Goal: Task Accomplishment & Management: Manage account settings

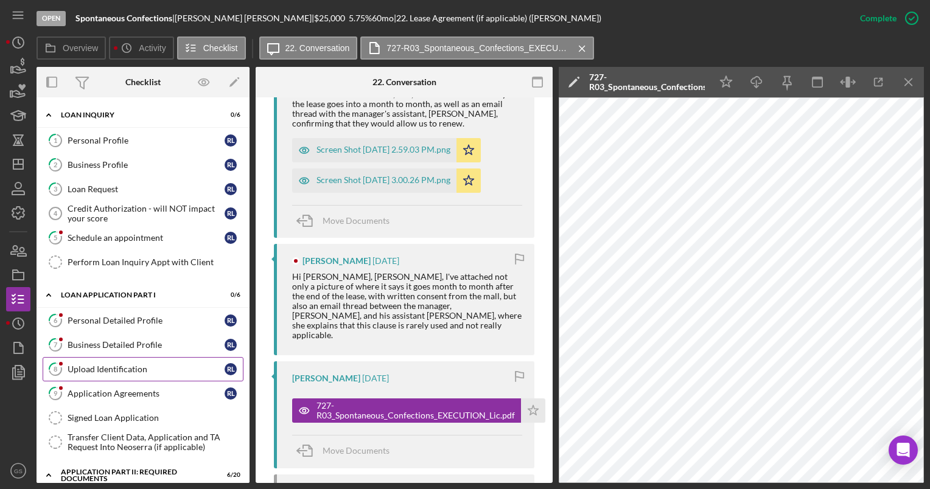
click at [152, 369] on div "Upload Identification" at bounding box center [146, 369] width 157 height 10
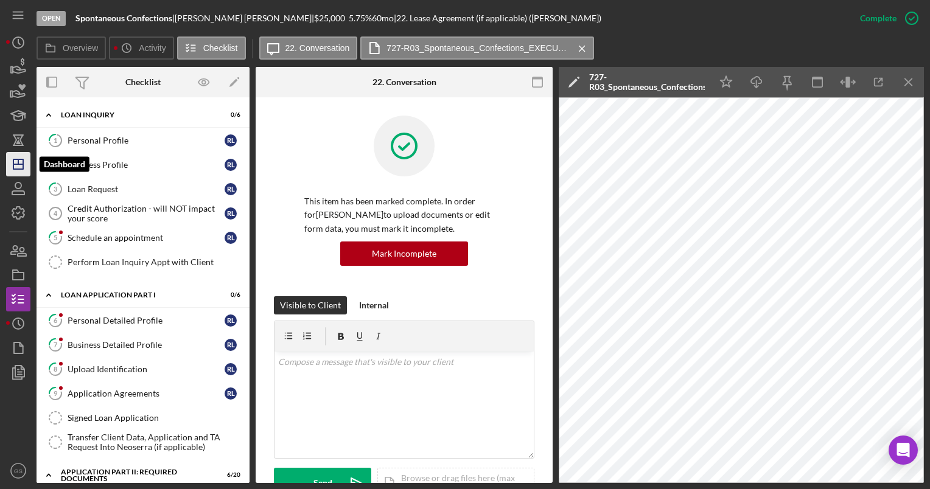
click at [23, 175] on icon "Icon/Dashboard" at bounding box center [18, 164] width 30 height 30
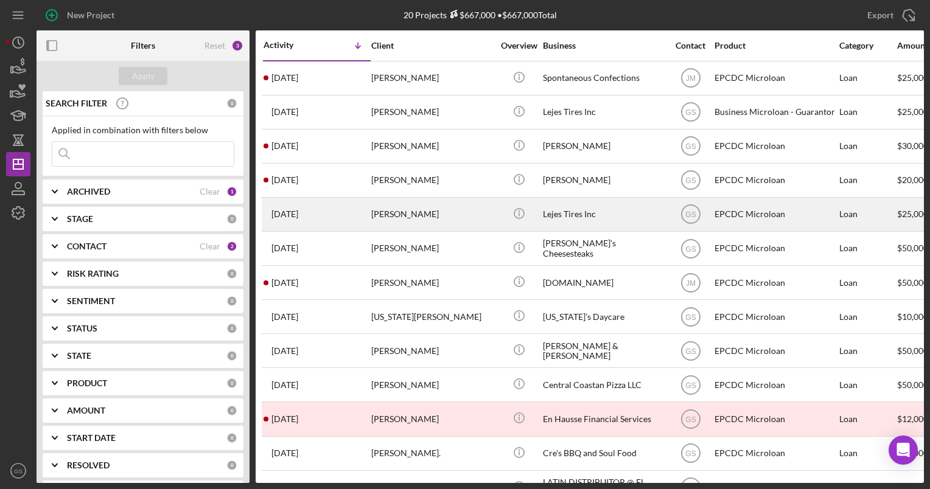
click at [425, 207] on div "Miguel Lejes" at bounding box center [432, 214] width 122 height 32
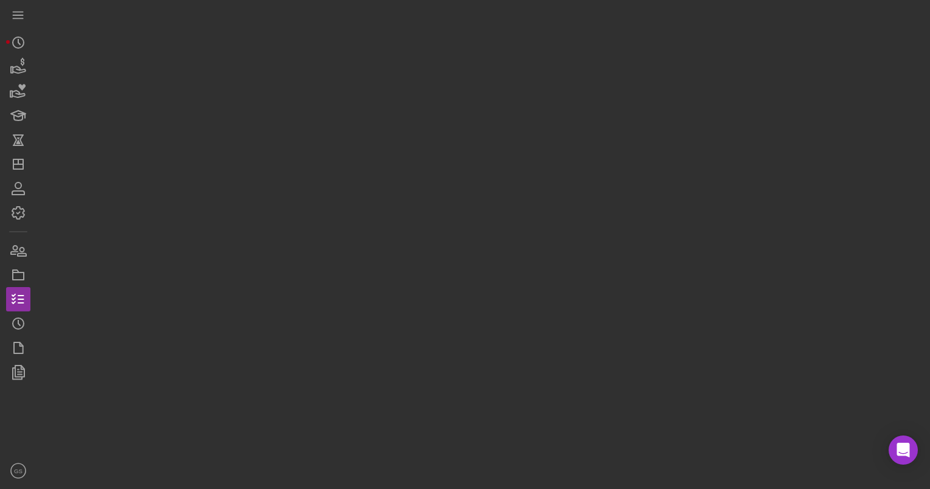
click at [425, 207] on div at bounding box center [480, 241] width 887 height 483
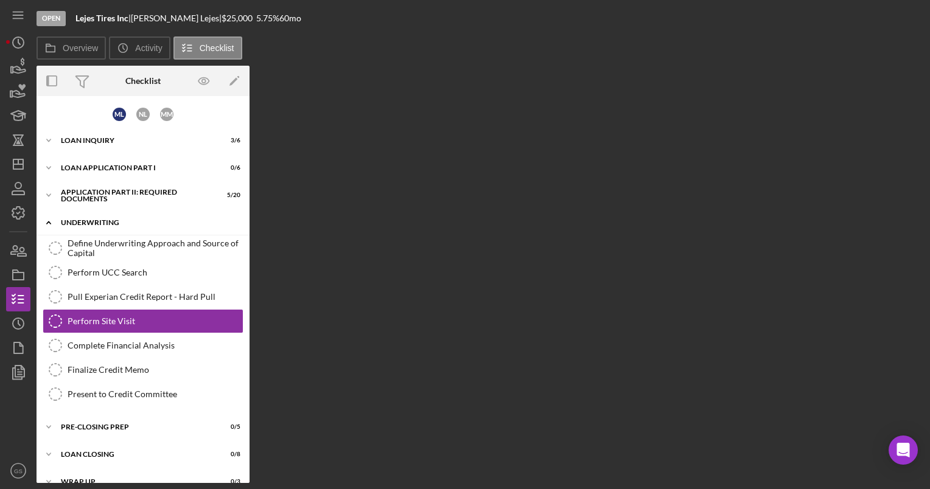
scroll to position [15, 0]
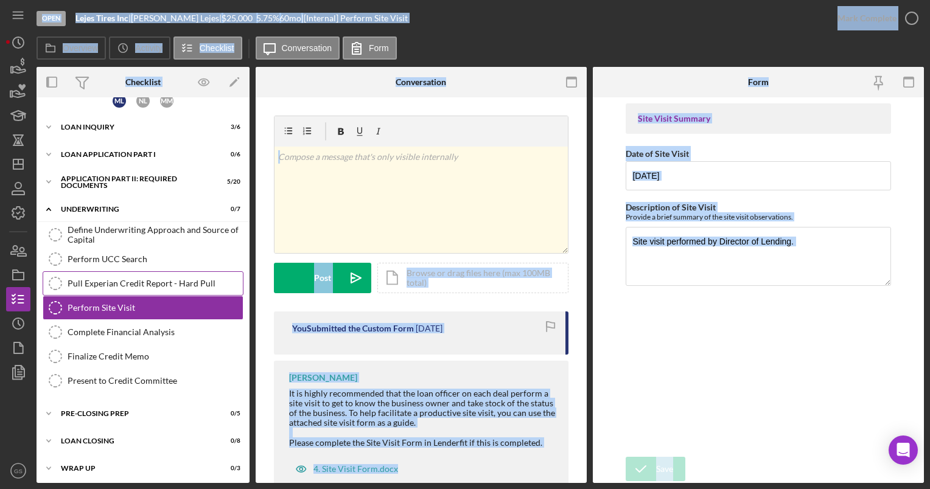
click at [156, 279] on div "Pull Experian Credit Report - Hard Pull" at bounding box center [155, 284] width 175 height 10
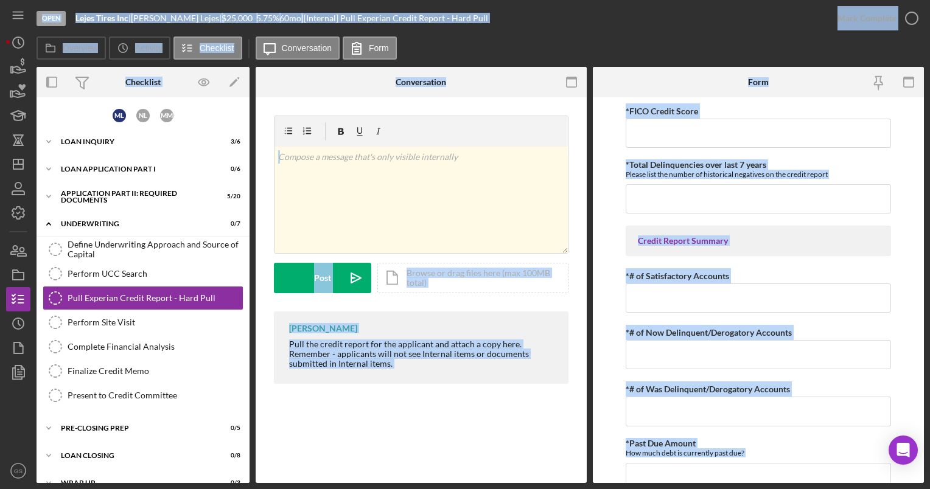
click at [520, 7] on div "Open Lejes Tires Inc | Miguel Lejes | $25,000 $25,000 5.75 % 60 mo | [Internal]…" at bounding box center [431, 18] width 789 height 37
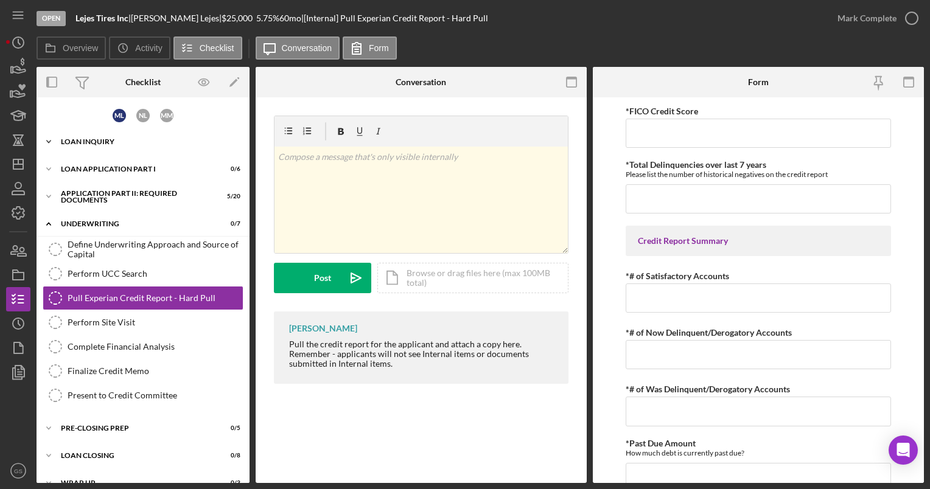
click at [170, 145] on div "Icon/Expander Loan Inquiry 3 / 6" at bounding box center [143, 142] width 213 height 24
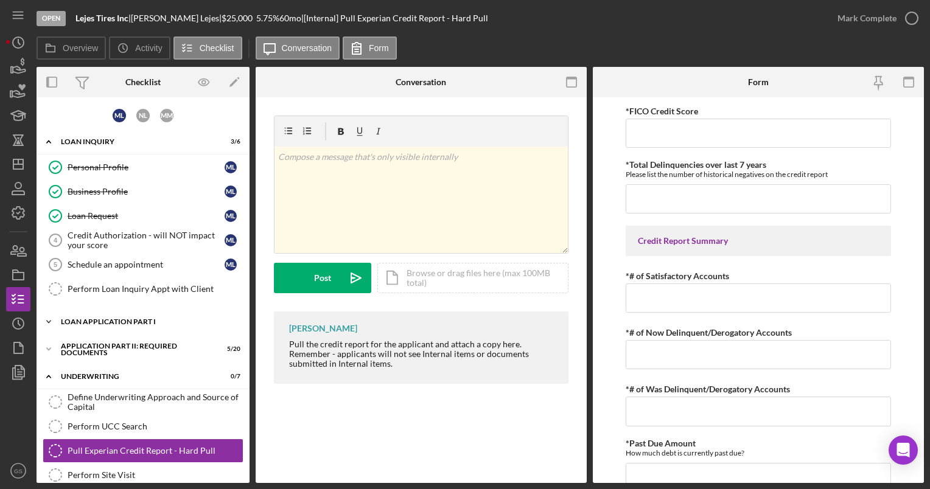
click at [141, 324] on div "Icon/Expander Loan Application Part I 0 / 6" at bounding box center [143, 322] width 213 height 24
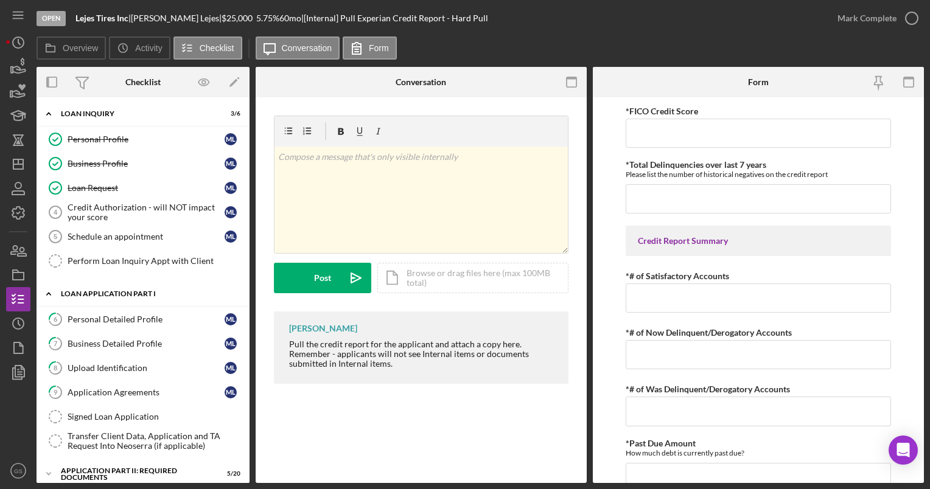
scroll to position [29, 0]
click at [139, 362] on div "Upload Identification" at bounding box center [146, 367] width 157 height 10
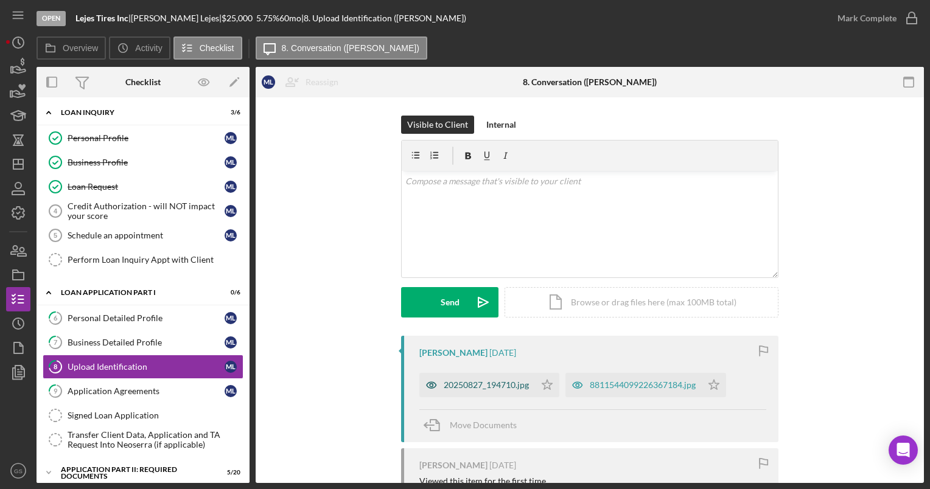
click at [510, 392] on div "20250827_194710.jpg" at bounding box center [477, 385] width 116 height 24
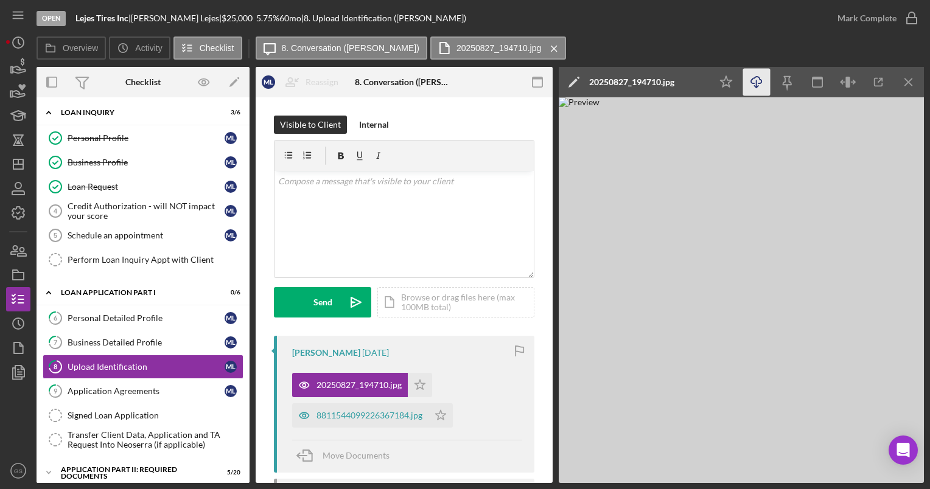
click at [756, 85] on line "button" at bounding box center [756, 83] width 0 height 7
click at [414, 418] on div "8811544099226367184.jpg" at bounding box center [369, 416] width 106 height 10
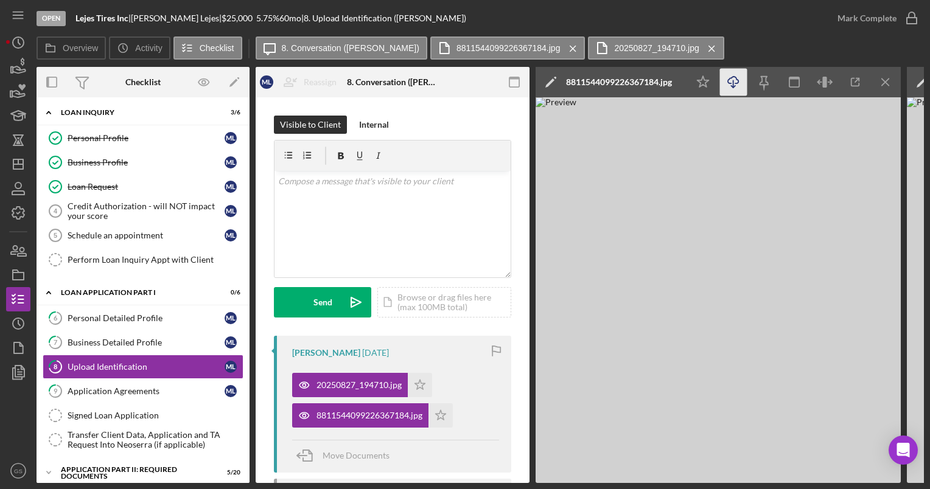
click at [735, 88] on icon "Icon/Download" at bounding box center [733, 82] width 27 height 27
click at [87, 397] on link "9 Application Agreements M L" at bounding box center [143, 391] width 201 height 24
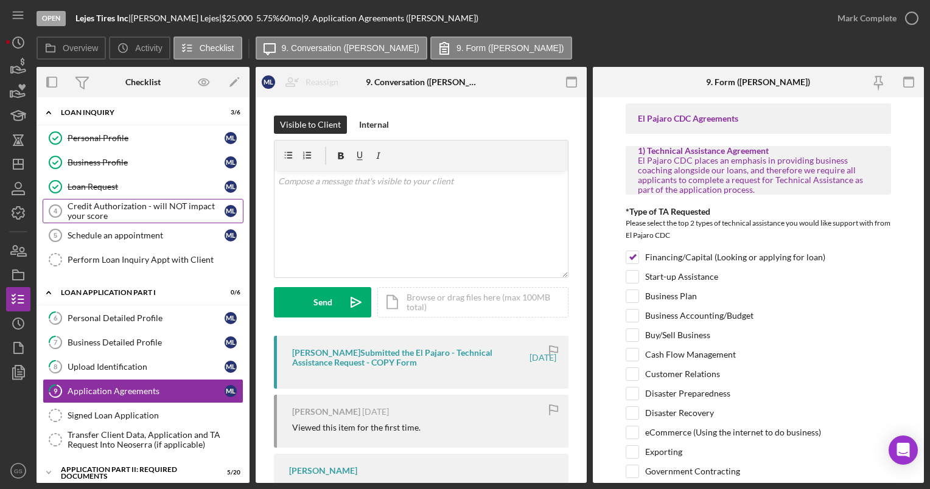
click at [168, 201] on div "Credit Authorization - will NOT impact your score" at bounding box center [146, 210] width 157 height 19
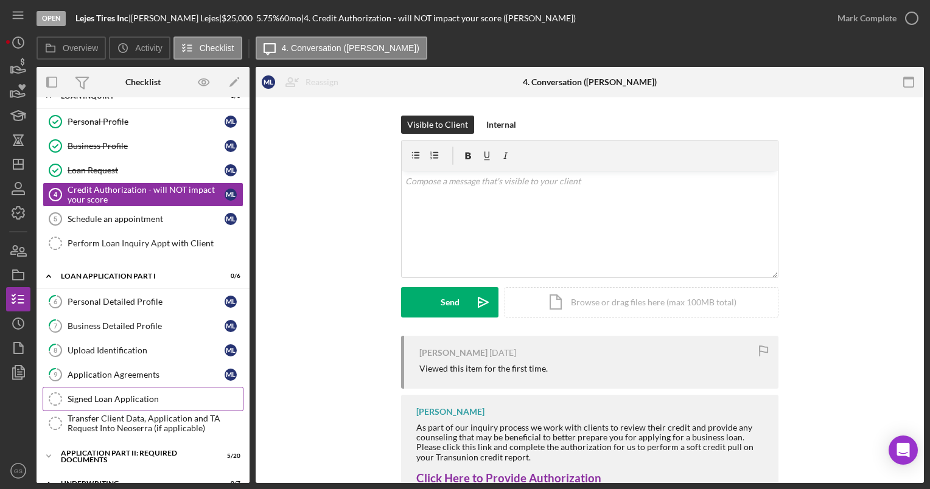
scroll to position [29, 0]
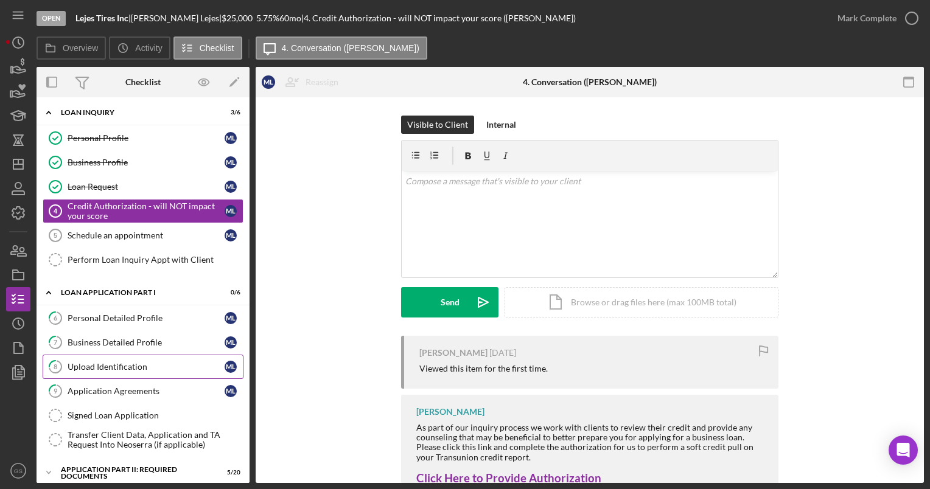
click at [145, 357] on link "8 Upload Identification M L" at bounding box center [143, 367] width 201 height 24
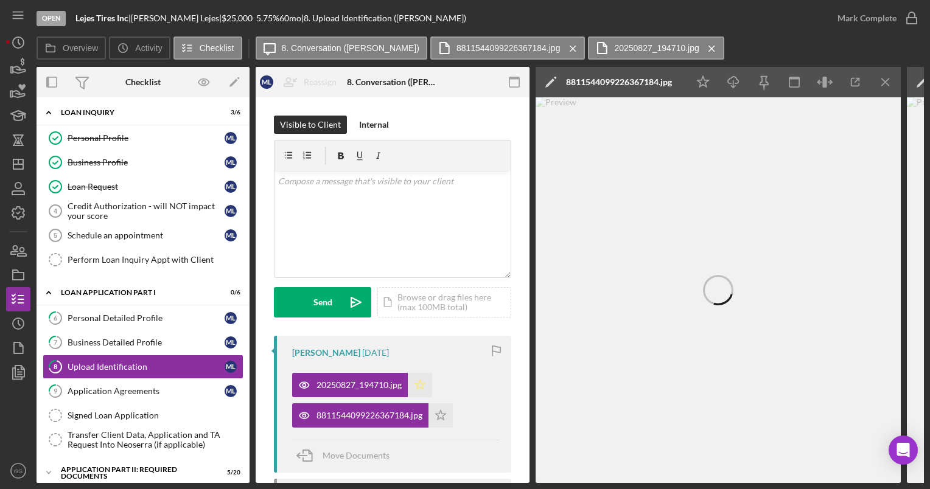
click at [421, 383] on polygon "button" at bounding box center [420, 385] width 10 height 10
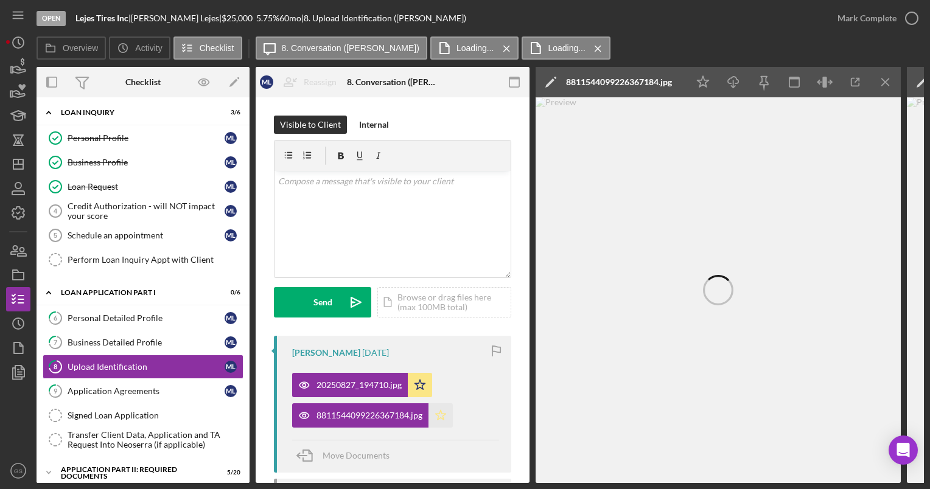
click at [439, 419] on icon "Icon/Star" at bounding box center [440, 415] width 24 height 24
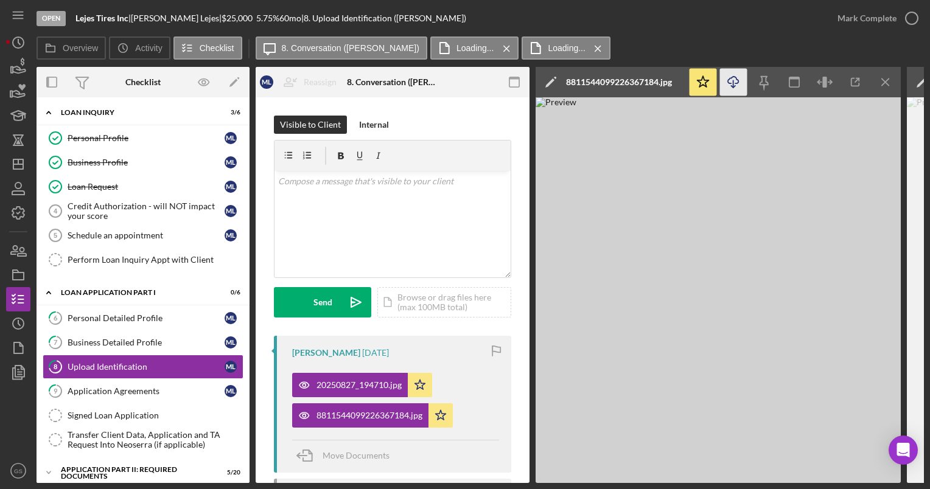
drag, startPoint x: 739, startPoint y: 88, endPoint x: 725, endPoint y: 90, distance: 13.6
click at [734, 88] on icon "Icon/Download" at bounding box center [733, 82] width 27 height 27
click at [392, 386] on div "20250827_194710.jpg" at bounding box center [358, 385] width 85 height 10
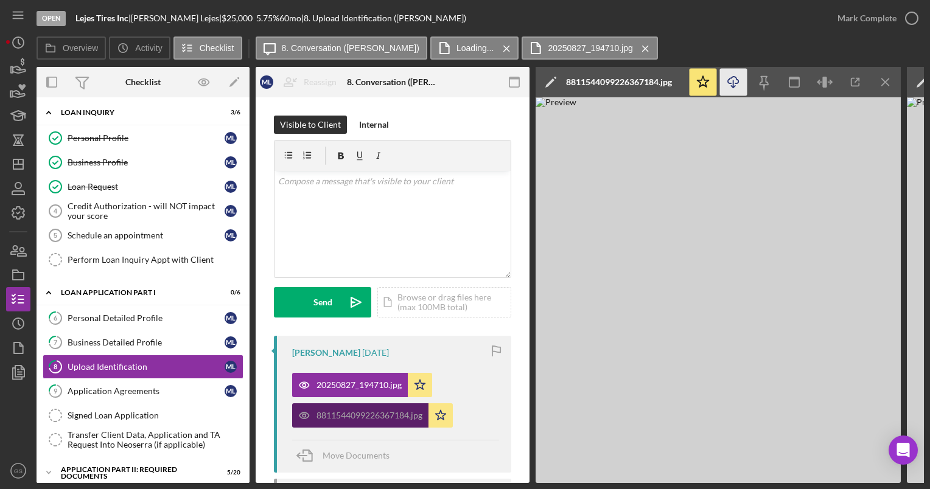
click at [391, 406] on div "8811544099226367184.jpg" at bounding box center [360, 415] width 136 height 24
click at [391, 422] on div "8811544099226367184.jpg" at bounding box center [360, 415] width 136 height 24
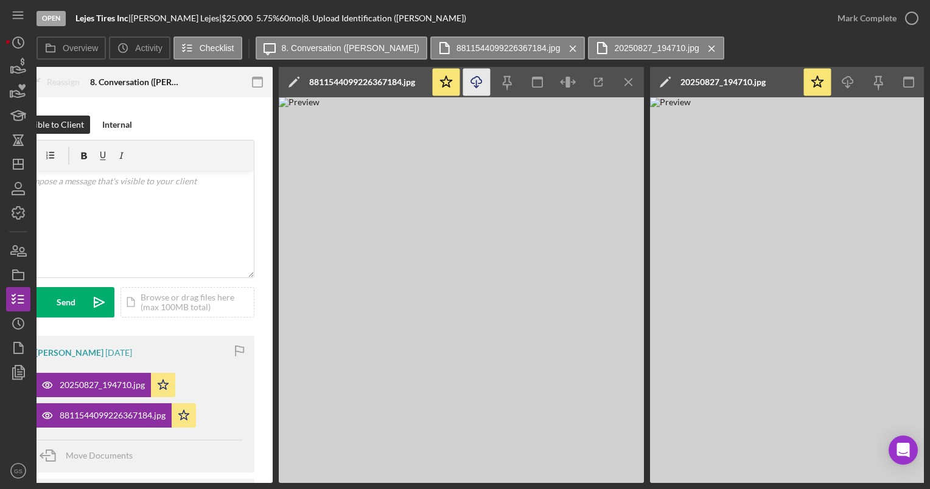
scroll to position [0, 268]
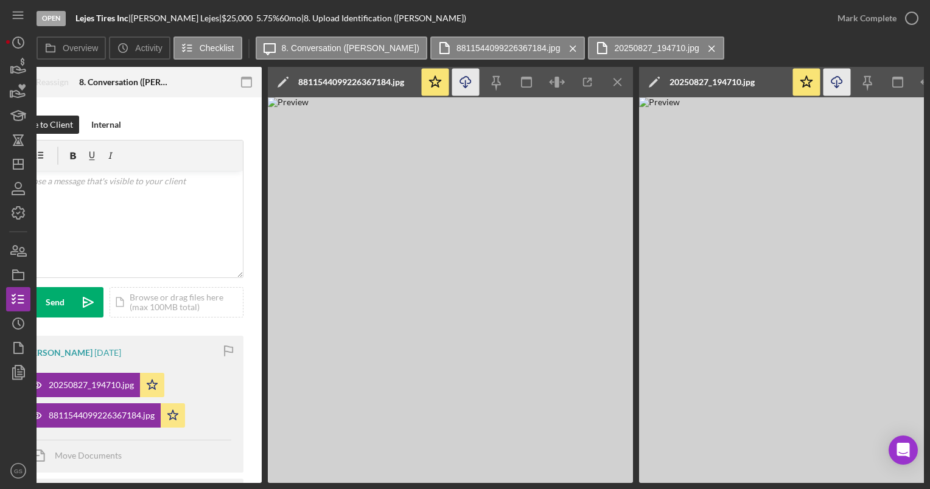
click at [835, 83] on icon "Icon/Download" at bounding box center [836, 82] width 27 height 27
click at [505, 226] on img at bounding box center [450, 290] width 365 height 386
click at [461, 80] on icon "Icon/Download" at bounding box center [465, 82] width 27 height 27
click at [465, 88] on icon "Icon/Download" at bounding box center [465, 82] width 27 height 27
click at [913, 18] on icon "button" at bounding box center [911, 18] width 30 height 30
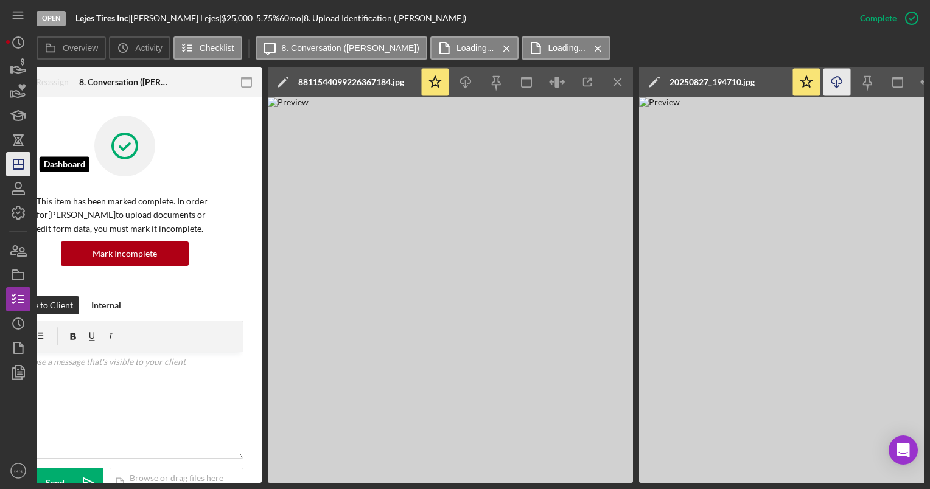
click at [21, 167] on icon "Icon/Dashboard" at bounding box center [18, 164] width 30 height 30
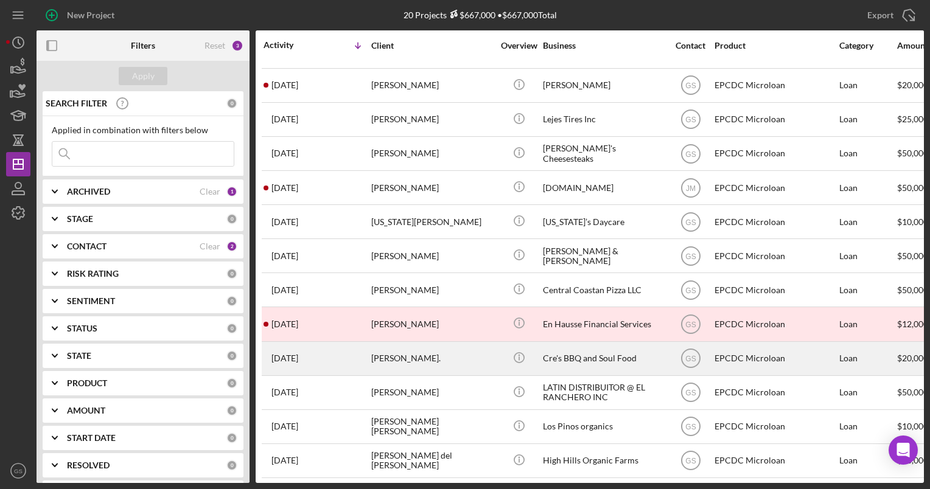
scroll to position [183, 0]
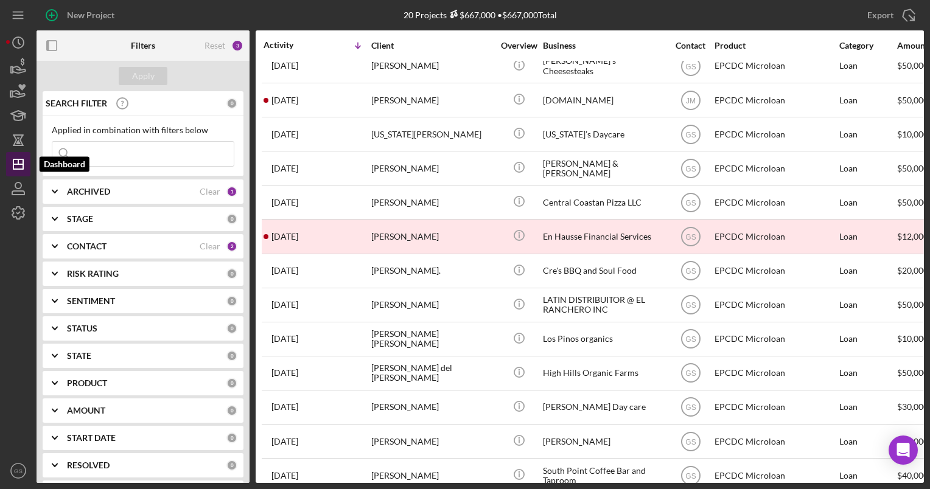
click at [26, 164] on icon "Icon/Dashboard" at bounding box center [18, 164] width 30 height 30
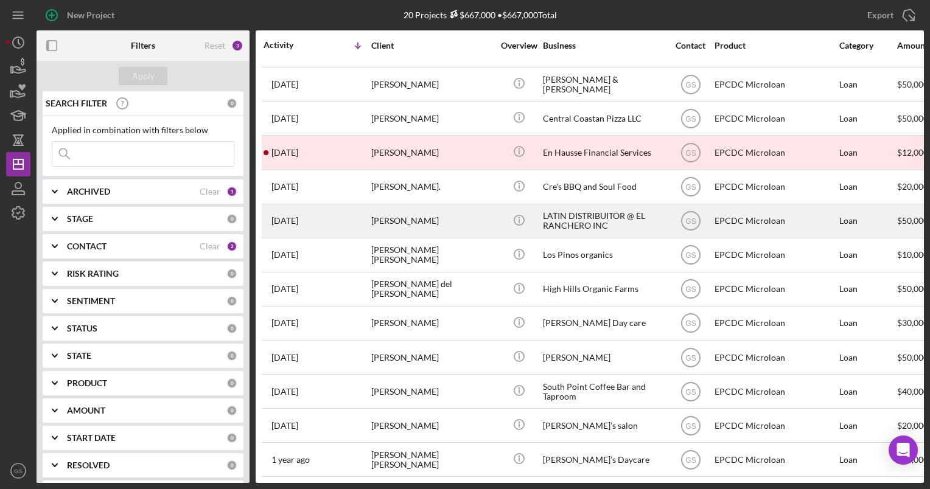
scroll to position [0, 0]
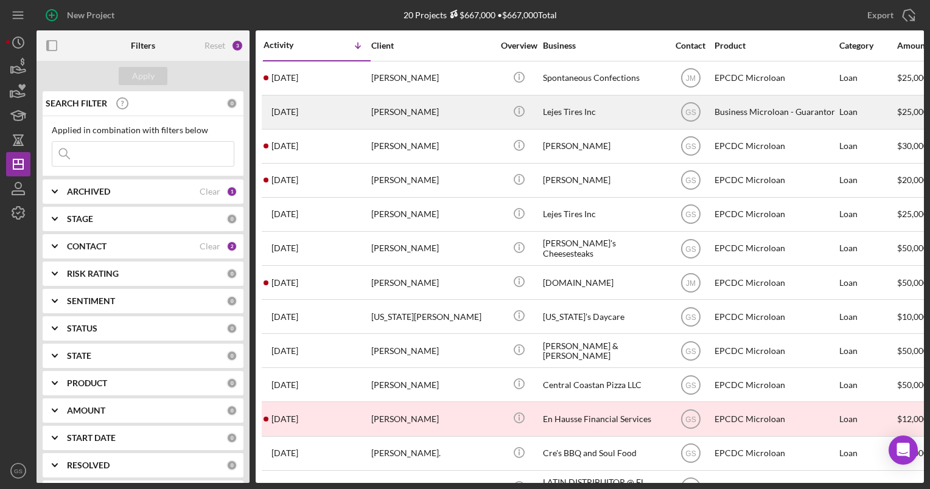
click at [473, 118] on div "Maria Medina" at bounding box center [432, 112] width 122 height 32
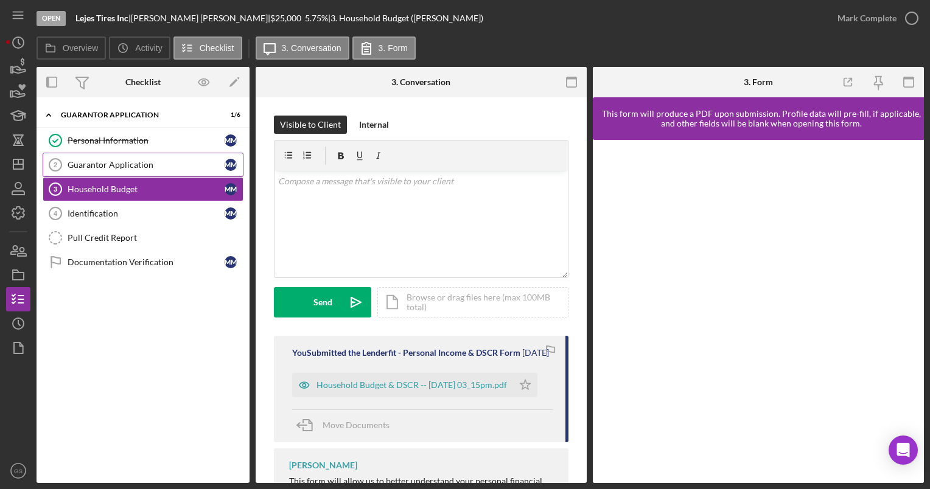
click at [181, 163] on div "Guarantor Application" at bounding box center [146, 165] width 157 height 10
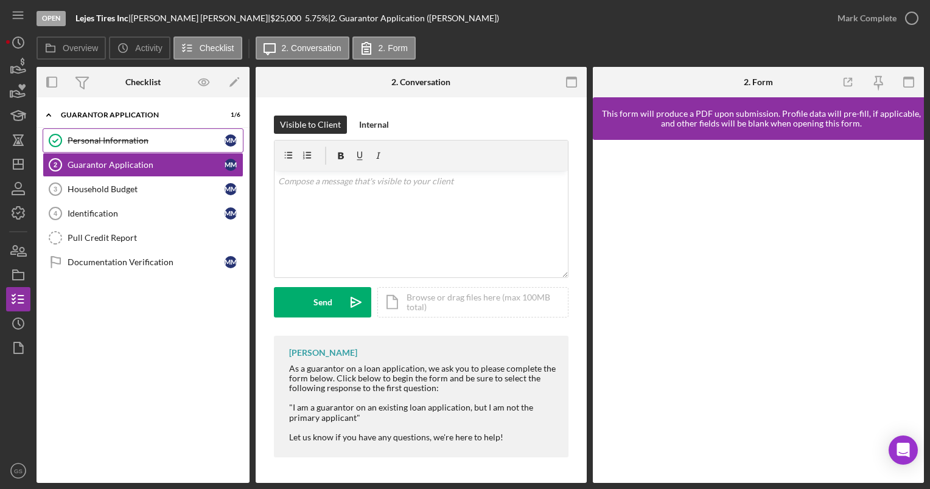
click at [162, 148] on link "Personal Information Personal Information M M" at bounding box center [143, 140] width 201 height 24
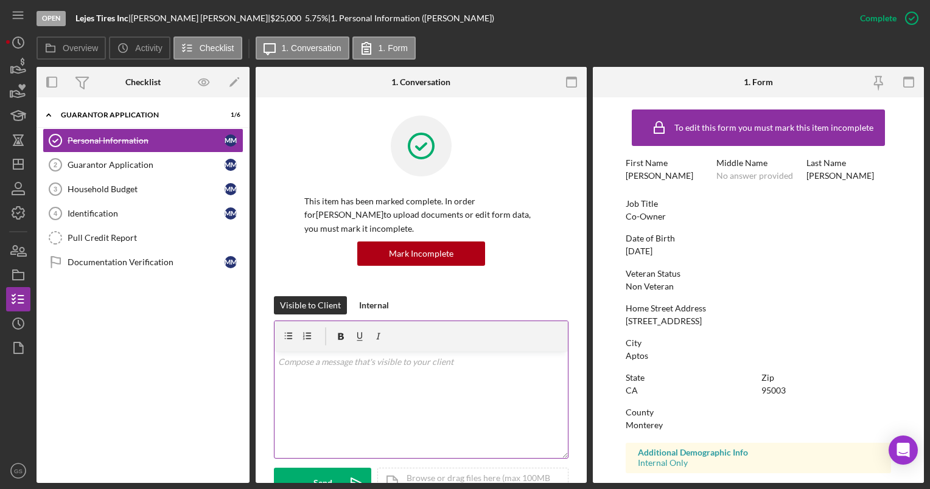
scroll to position [210, 0]
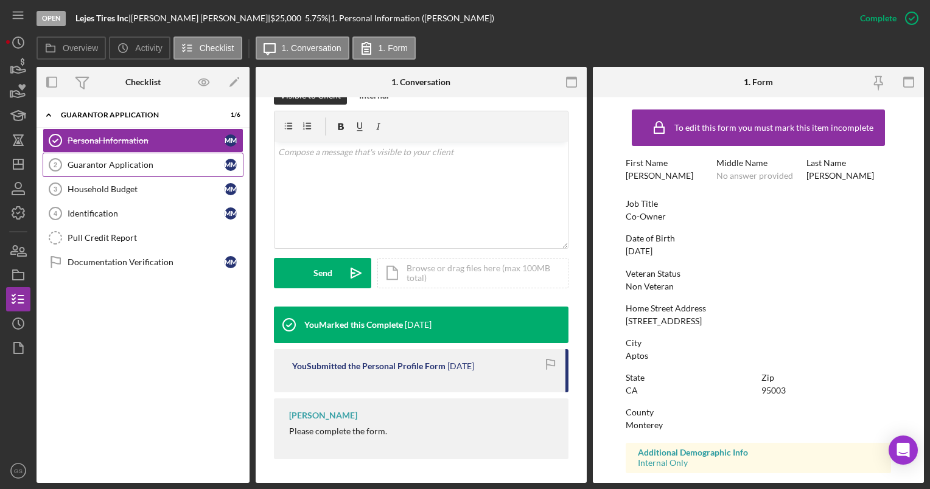
click at [163, 165] on div "Guarantor Application" at bounding box center [146, 165] width 157 height 10
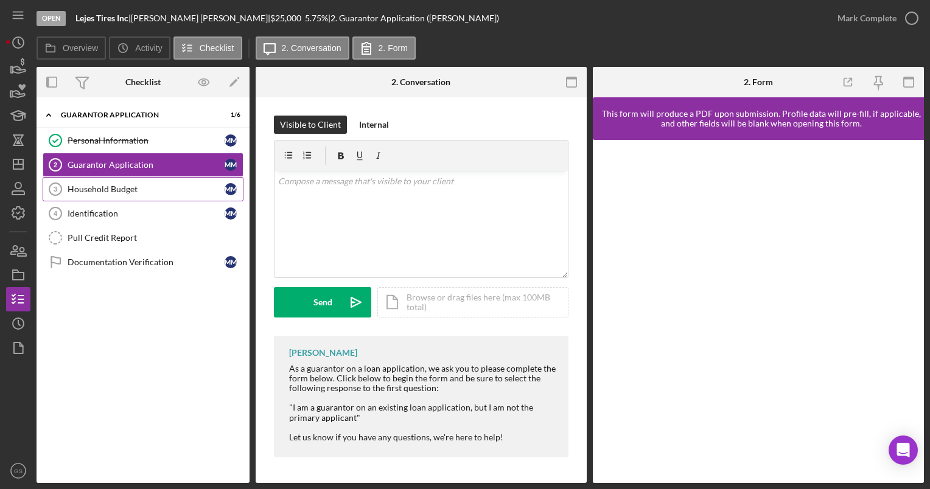
click at [183, 187] on div "Household Budget" at bounding box center [146, 189] width 157 height 10
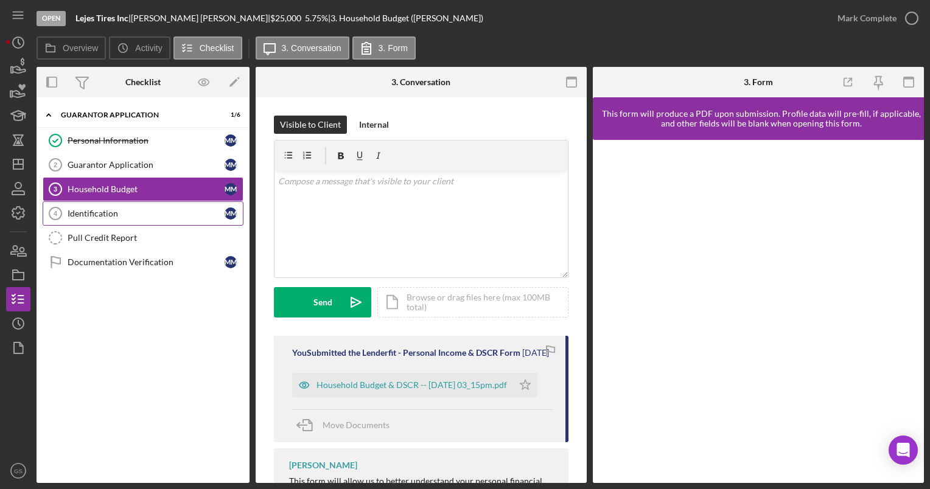
click at [166, 218] on link "Identification 4 Identification M M" at bounding box center [143, 213] width 201 height 24
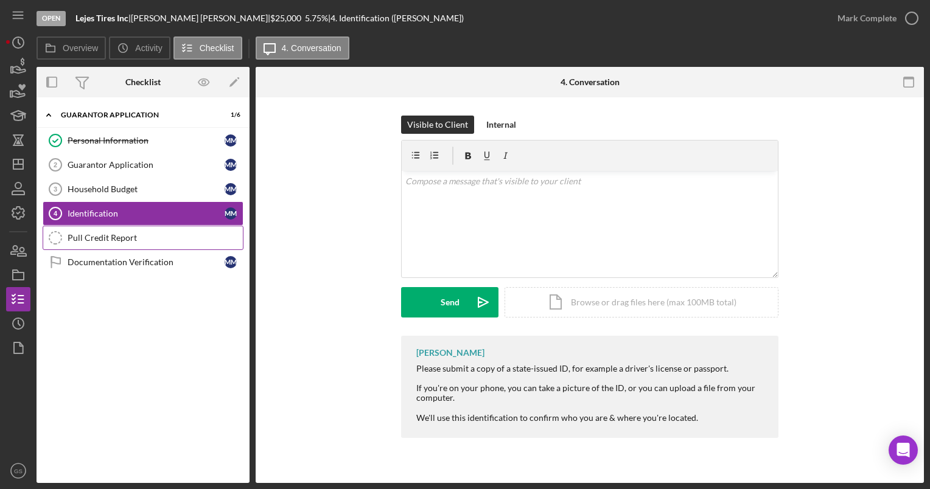
click at [133, 246] on link "Pull Credit Report Pull Credit Report" at bounding box center [143, 238] width 201 height 24
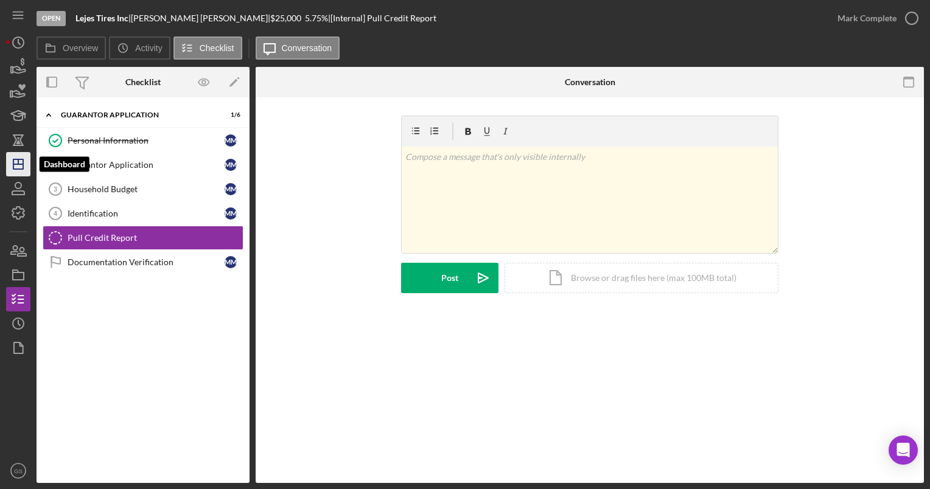
click at [10, 159] on icon "Icon/Dashboard" at bounding box center [18, 164] width 30 height 30
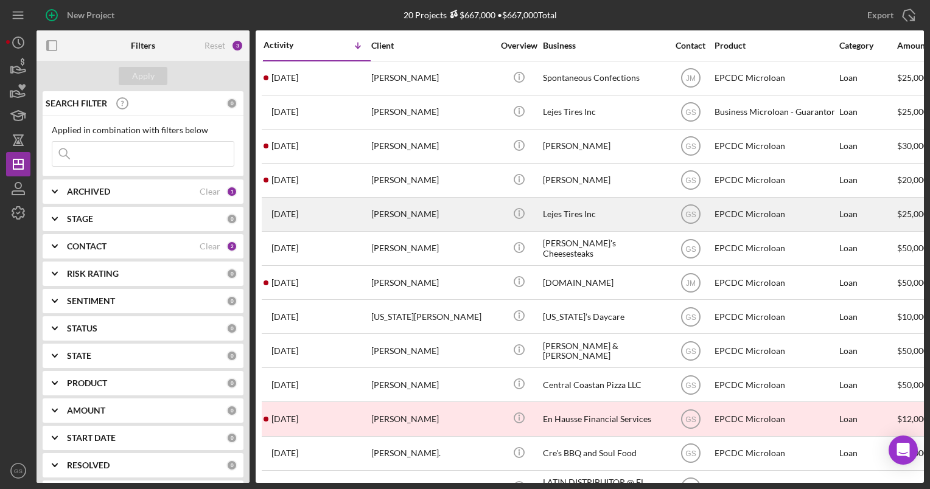
click at [494, 215] on td "Miguel Lejes" at bounding box center [433, 214] width 125 height 34
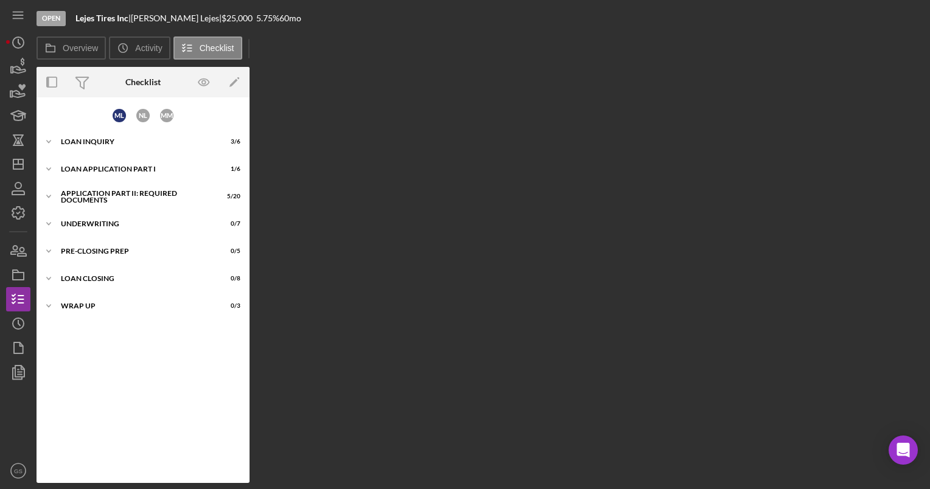
click at [494, 215] on div "Overview Internal Workflow Stage Open Icon/Dropdown Arrow Archive (can unarchiv…" at bounding box center [480, 275] width 887 height 416
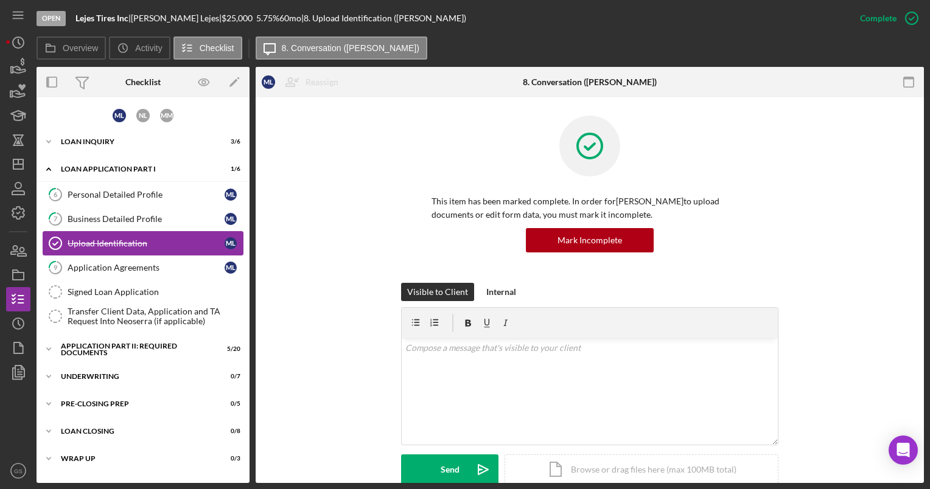
click at [165, 248] on link "Upload Identification Upload Identification M L" at bounding box center [143, 243] width 201 height 24
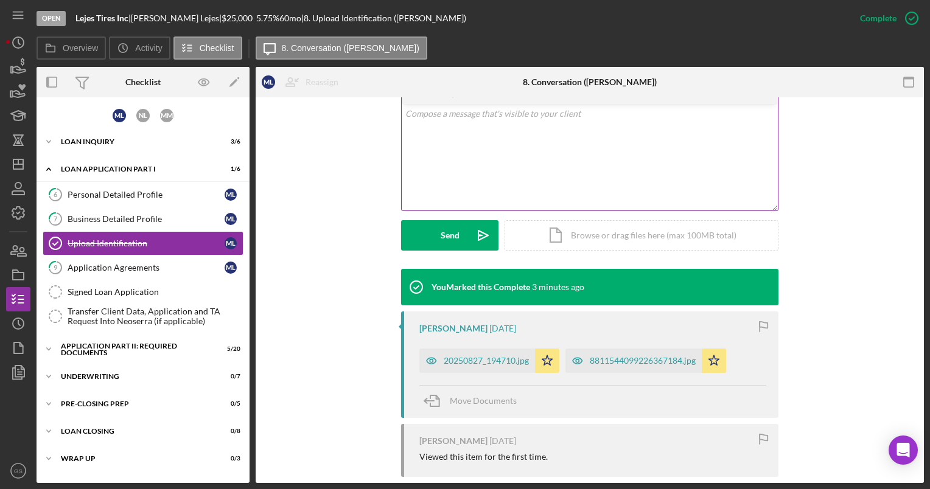
scroll to position [331, 0]
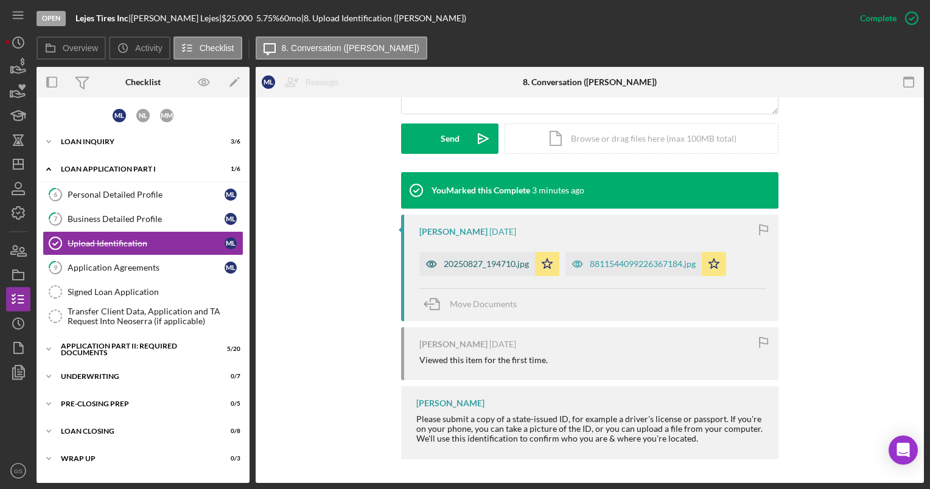
click at [494, 265] on div "20250827_194710.jpg" at bounding box center [486, 264] width 85 height 10
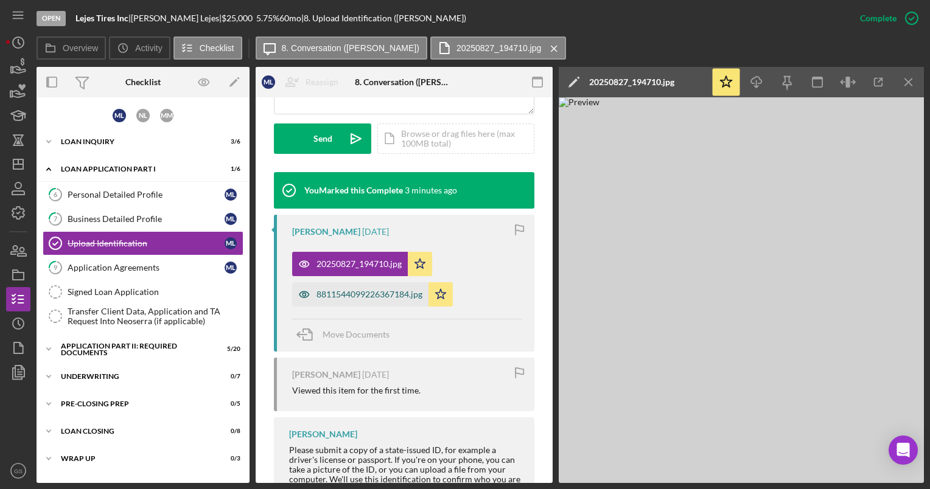
click at [411, 287] on div "8811544099226367184.jpg" at bounding box center [360, 294] width 136 height 24
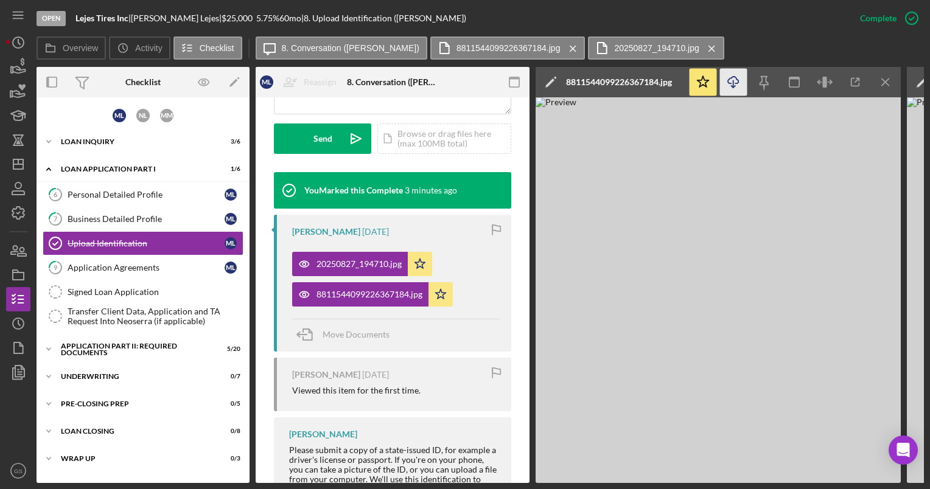
click at [735, 90] on icon "Icon/Download" at bounding box center [733, 82] width 27 height 27
click at [733, 90] on icon "Icon/Download" at bounding box center [733, 82] width 27 height 27
click at [918, 10] on icon "button" at bounding box center [911, 18] width 30 height 30
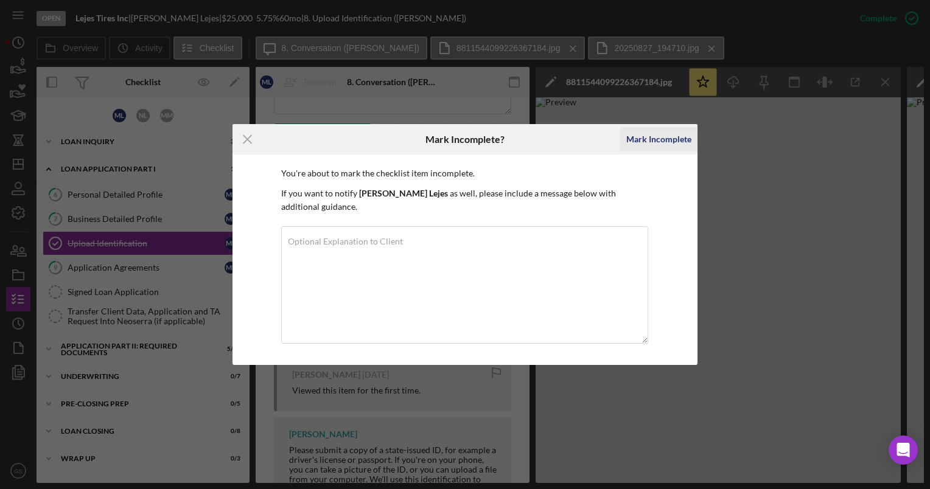
click at [646, 150] on div "Mark Incomplete" at bounding box center [658, 139] width 65 height 24
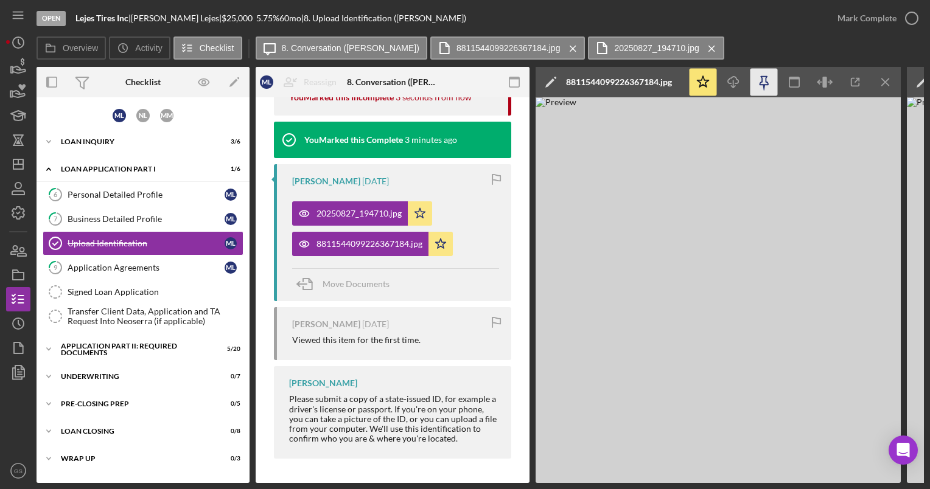
scroll to position [163, 0]
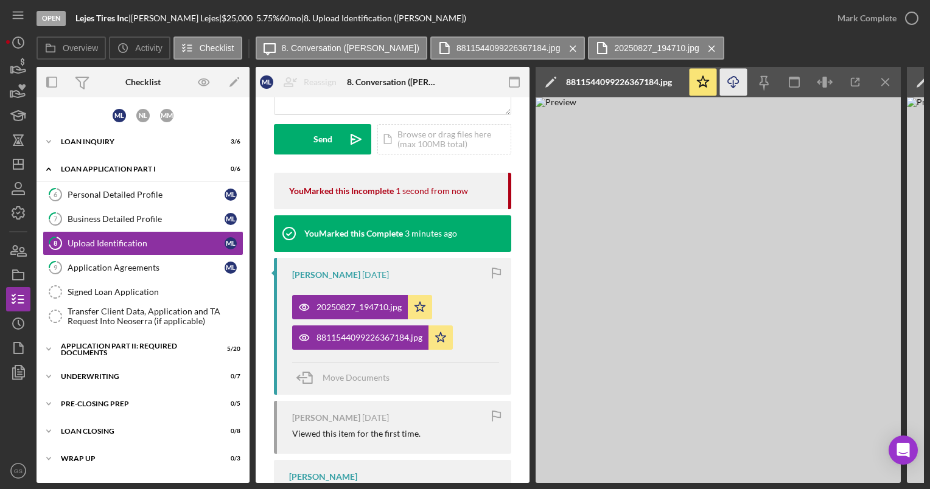
click at [740, 85] on icon "Icon/Download" at bounding box center [733, 82] width 27 height 27
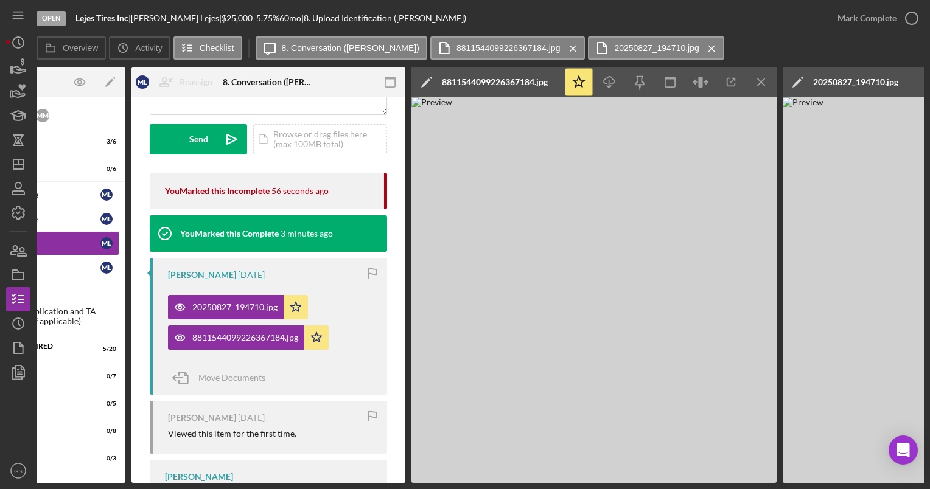
scroll to position [0, 129]
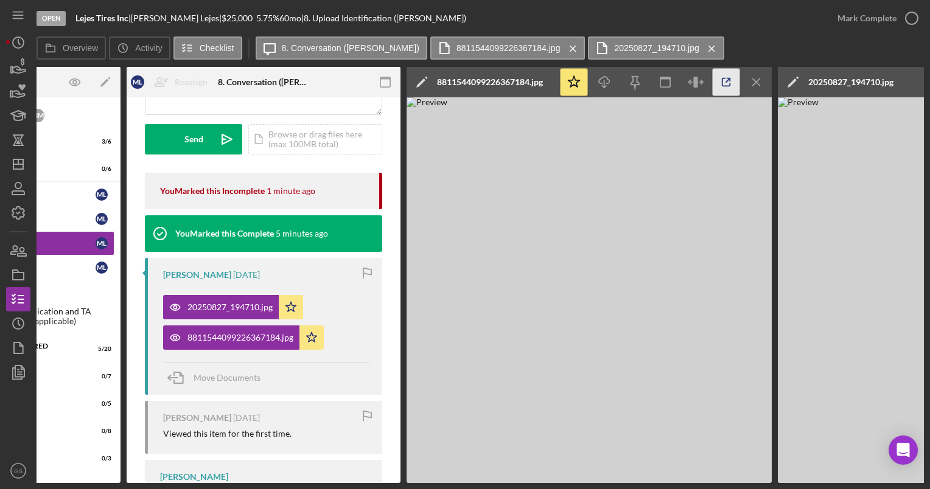
click at [723, 83] on icon "button" at bounding box center [726, 82] width 27 height 27
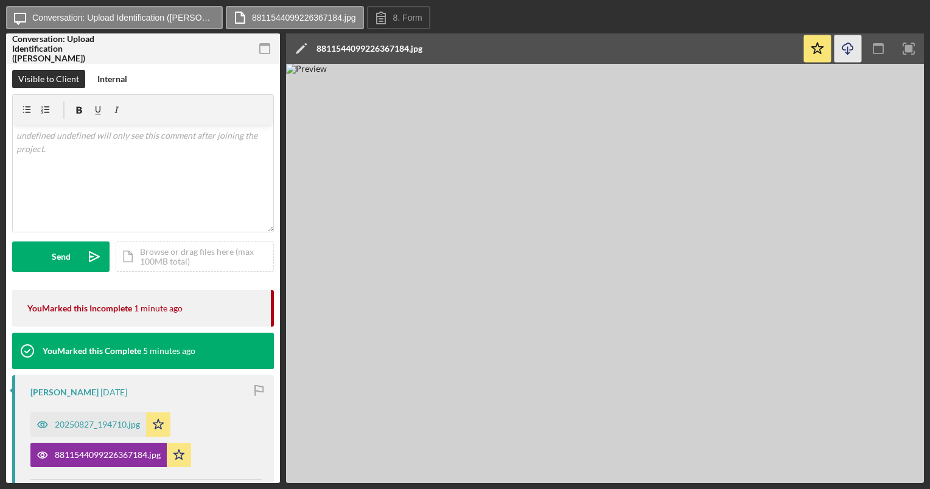
click at [845, 43] on icon "Icon/Download" at bounding box center [847, 48] width 27 height 27
